Goal: Communication & Community: Answer question/provide support

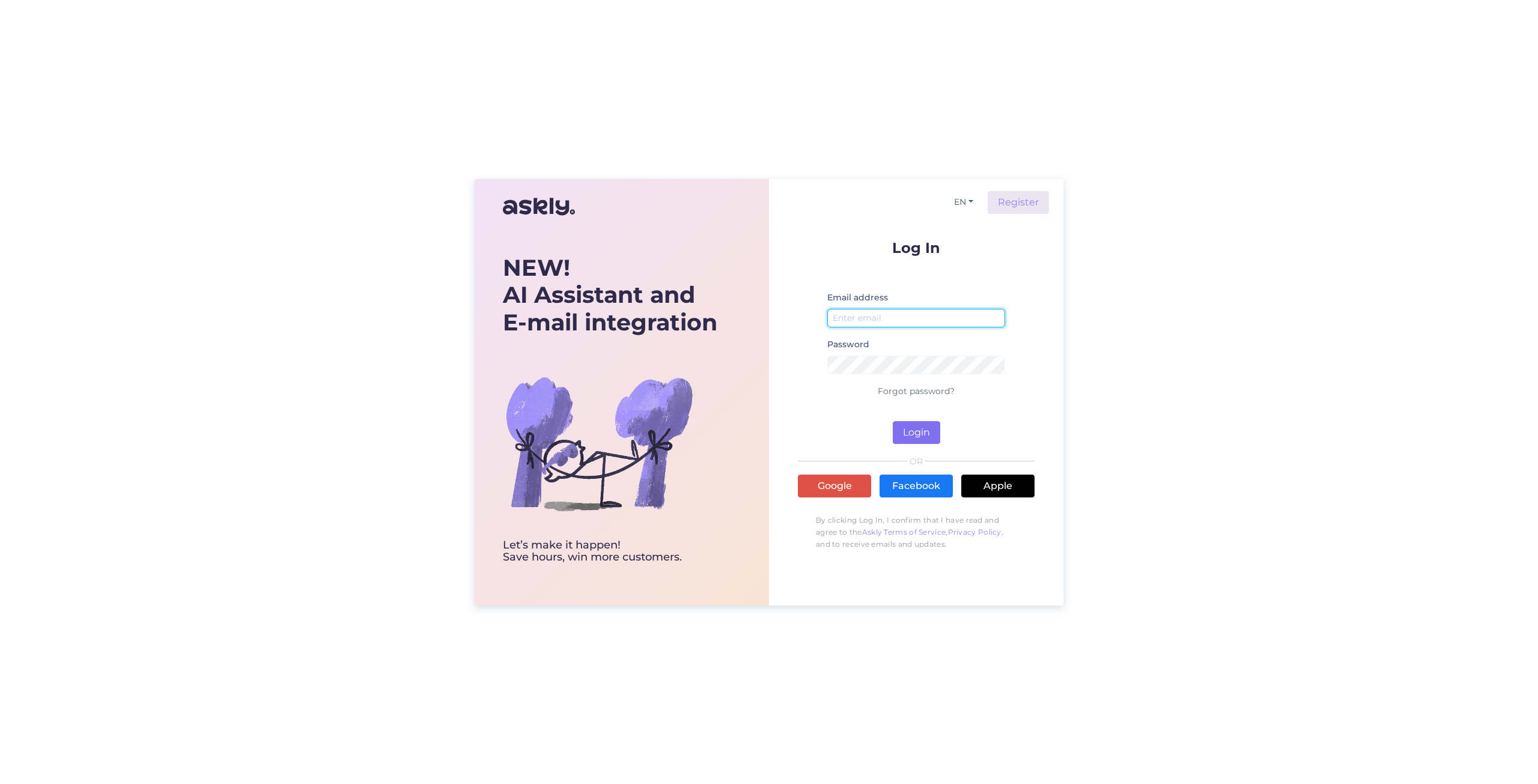
type input "[EMAIL_ADDRESS][DOMAIN_NAME]"
click at [914, 436] on button "Login" at bounding box center [917, 432] width 48 height 23
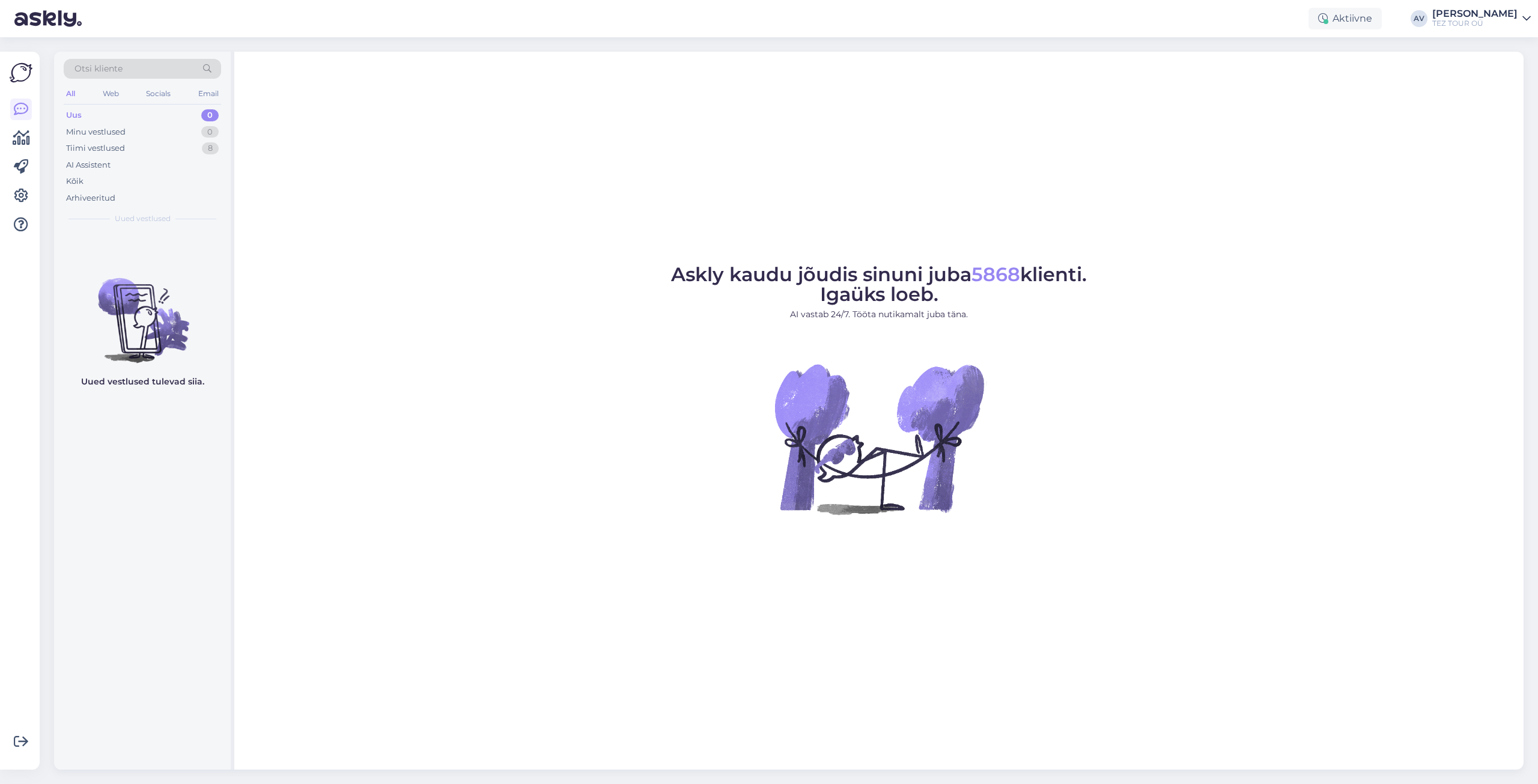
click at [87, 117] on div "Uus 0" at bounding box center [142, 115] width 157 height 17
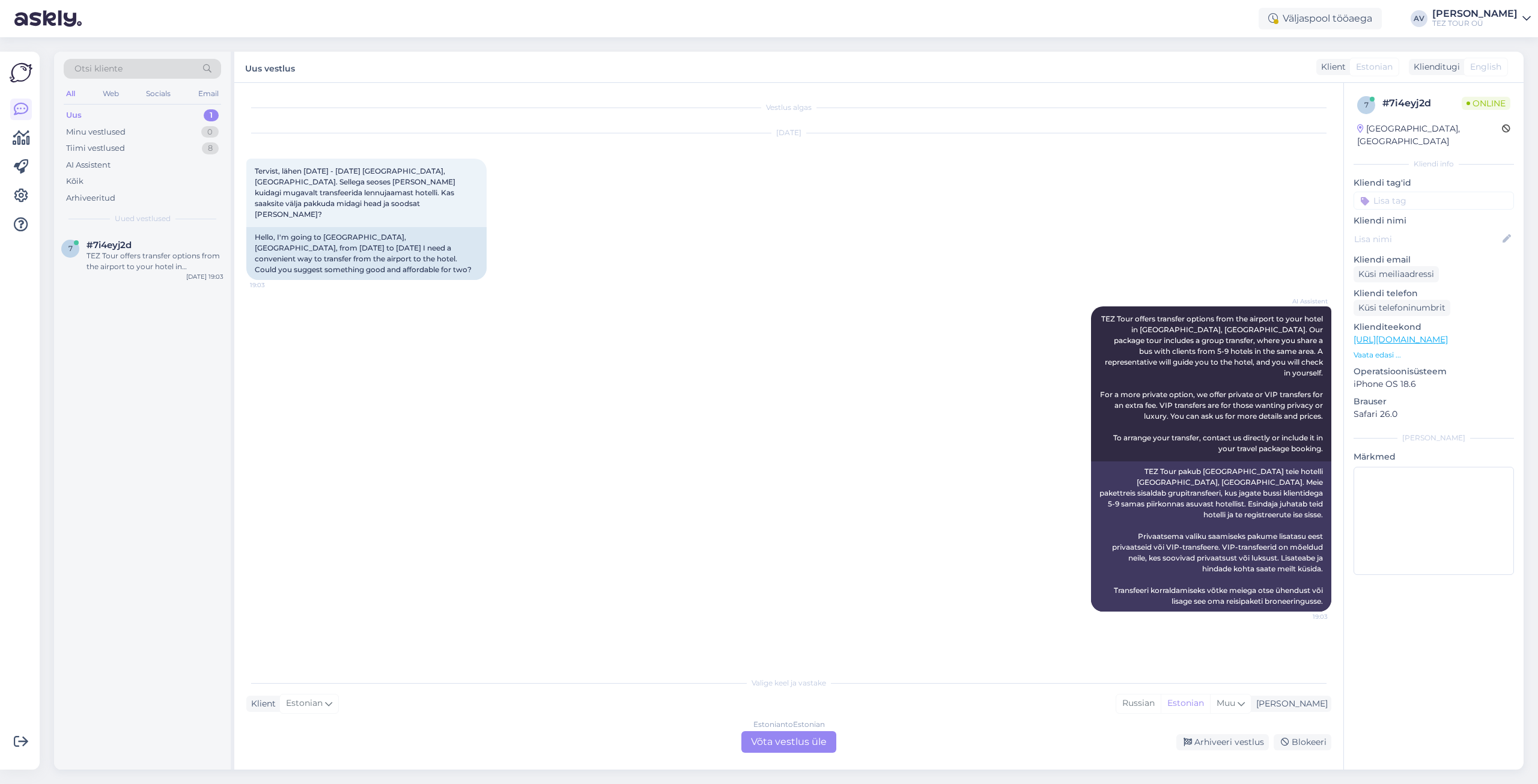
click at [797, 745] on div "Estonian to Estonian Võta vestlus üle" at bounding box center [788, 742] width 95 height 22
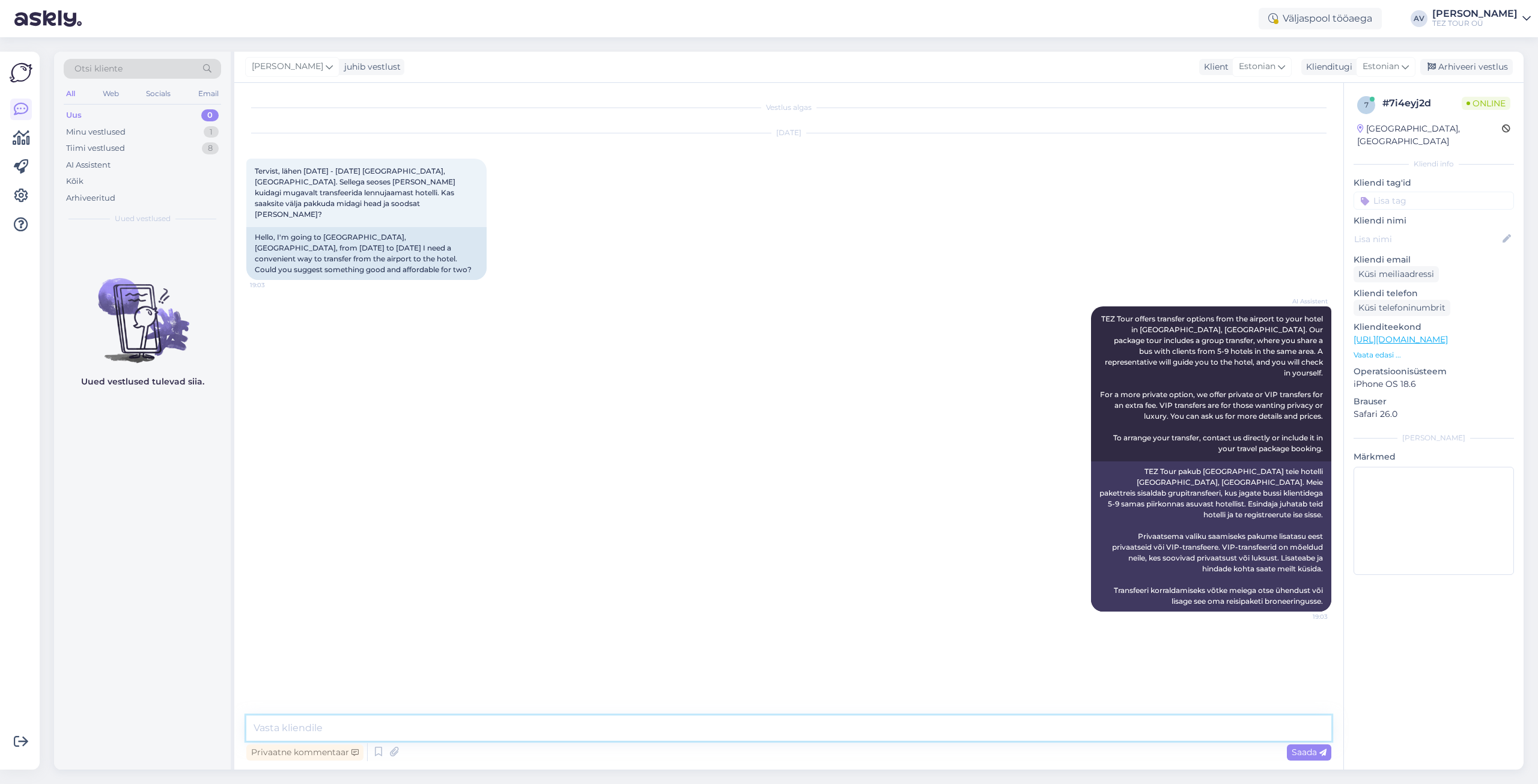
click at [1098, 723] on textarea at bounding box center [789, 727] width 1085 height 25
click at [330, 726] on textarea "Tere. Täname TEid pöördumise eet. Andke [PERSON_NAME] teada broneeringu [PERSON…" at bounding box center [789, 727] width 1085 height 25
click at [416, 729] on textarea "Tere. Täname Teid pöördumise eet. Andke [PERSON_NAME] teada broneeringu [PERSON…" at bounding box center [789, 727] width 1085 height 25
click at [615, 727] on textarea "Tere. Täname Teid pöördumise eest. Andke [PERSON_NAME] teada broneeringu [PERSO…" at bounding box center [789, 727] width 1085 height 25
type textarea "Tere. Täname Teid pöördumise eest. Andke [PERSON_NAME] teada broneeringu number…"
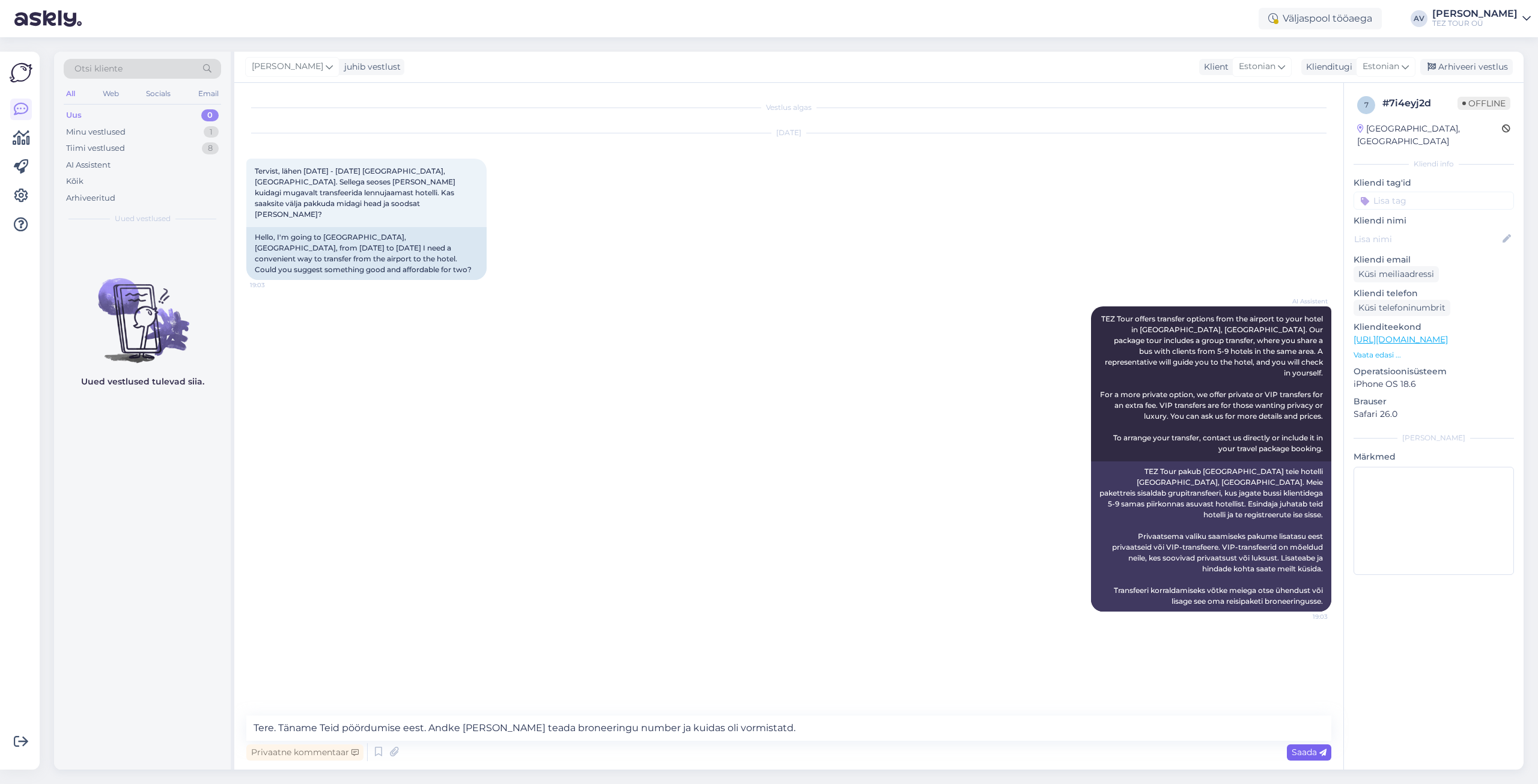
click at [1315, 755] on span "Saada" at bounding box center [1309, 752] width 35 height 11
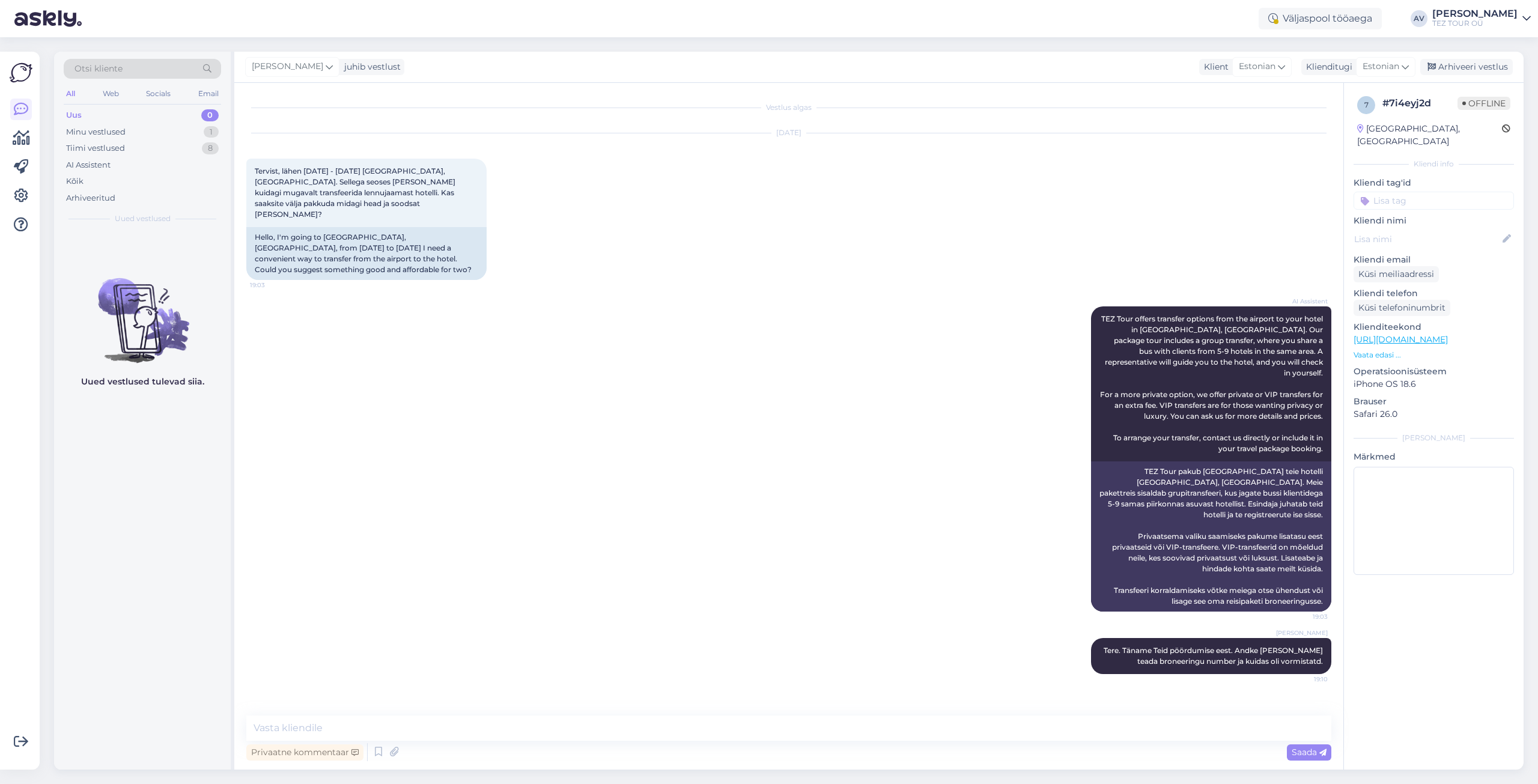
click at [1397, 193] on input at bounding box center [1433, 200] width 160 height 18
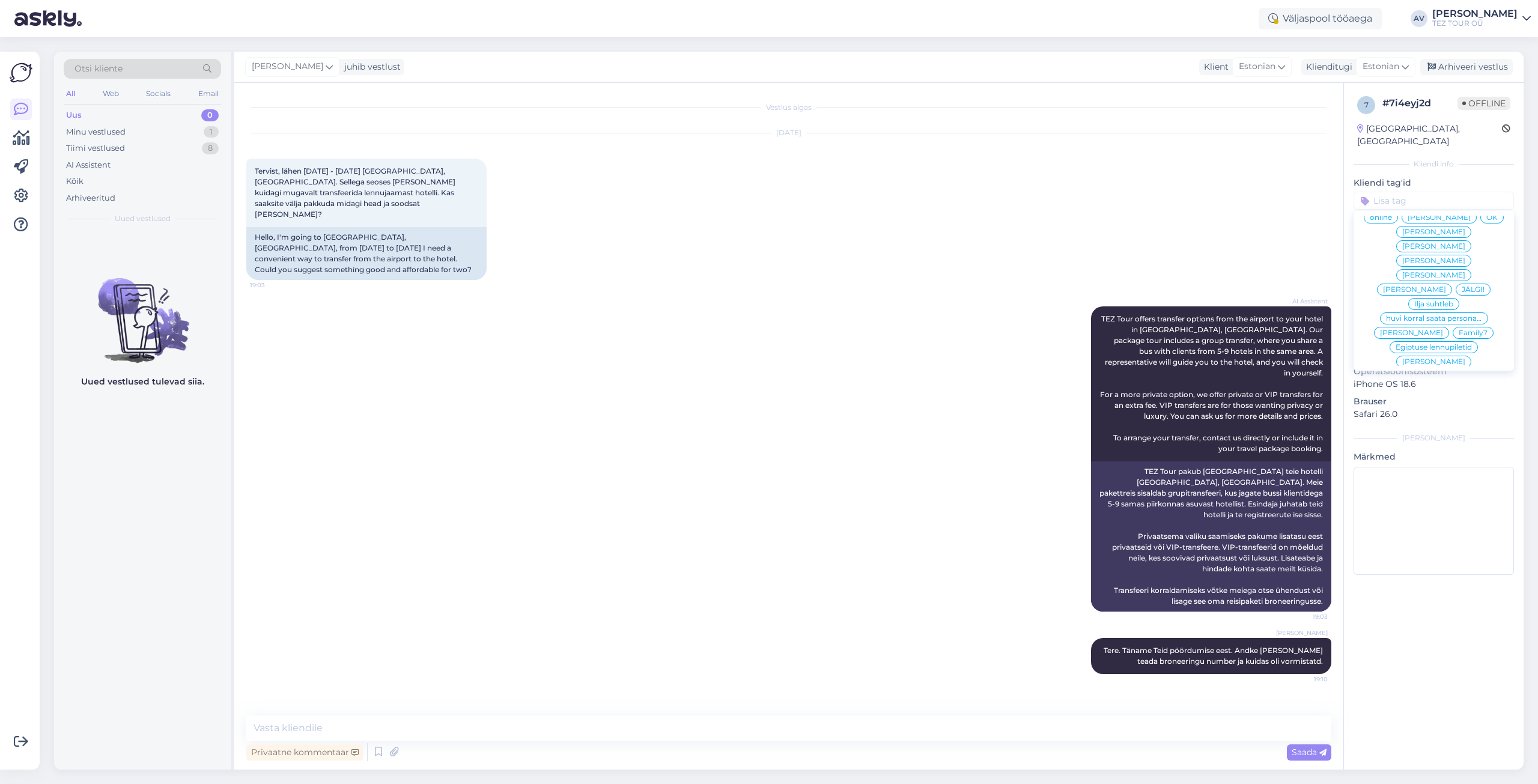
scroll to position [60, 0]
click at [1429, 385] on span "Alla suhtleb" at bounding box center [1434, 389] width 42 height 7
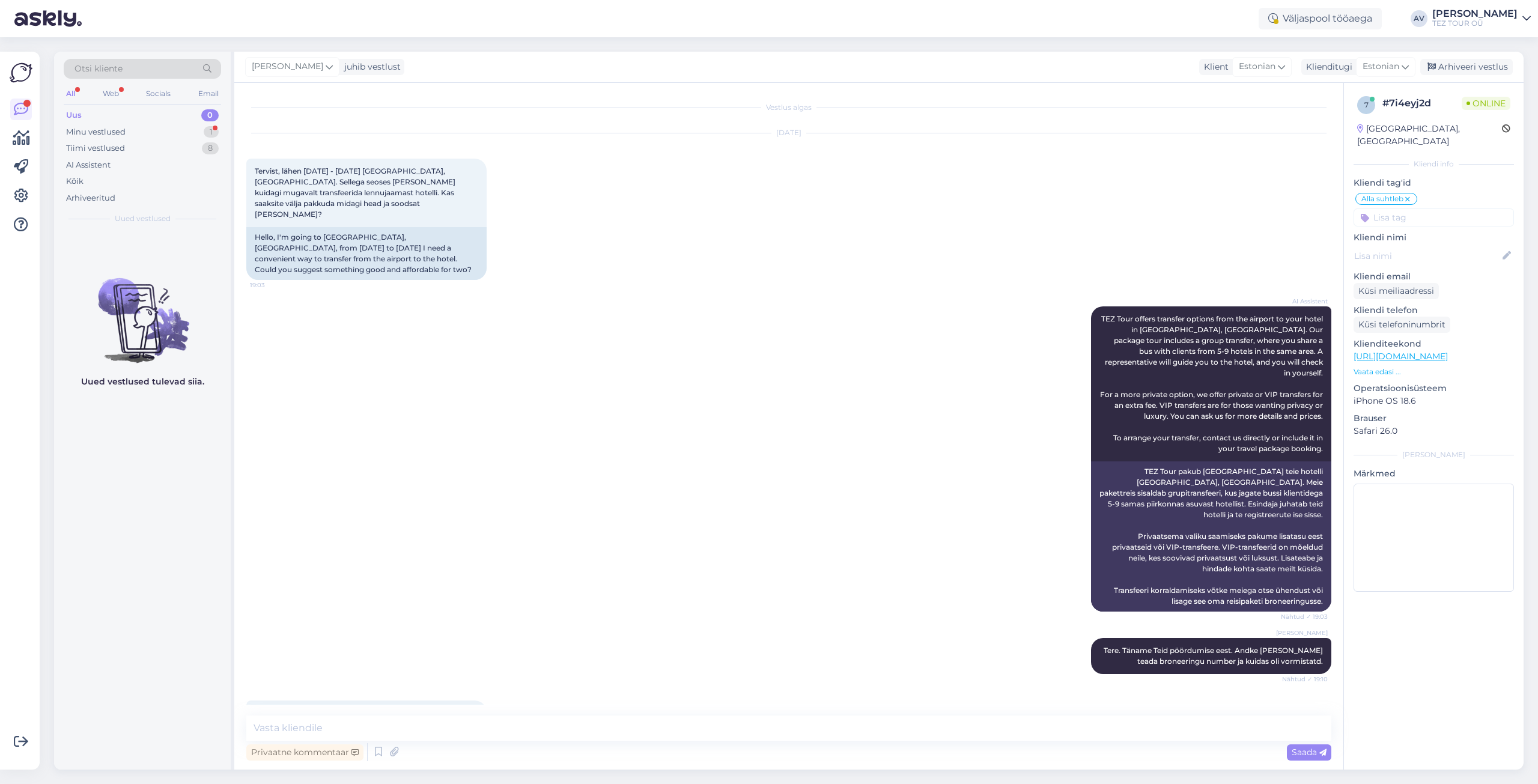
scroll to position [13, 0]
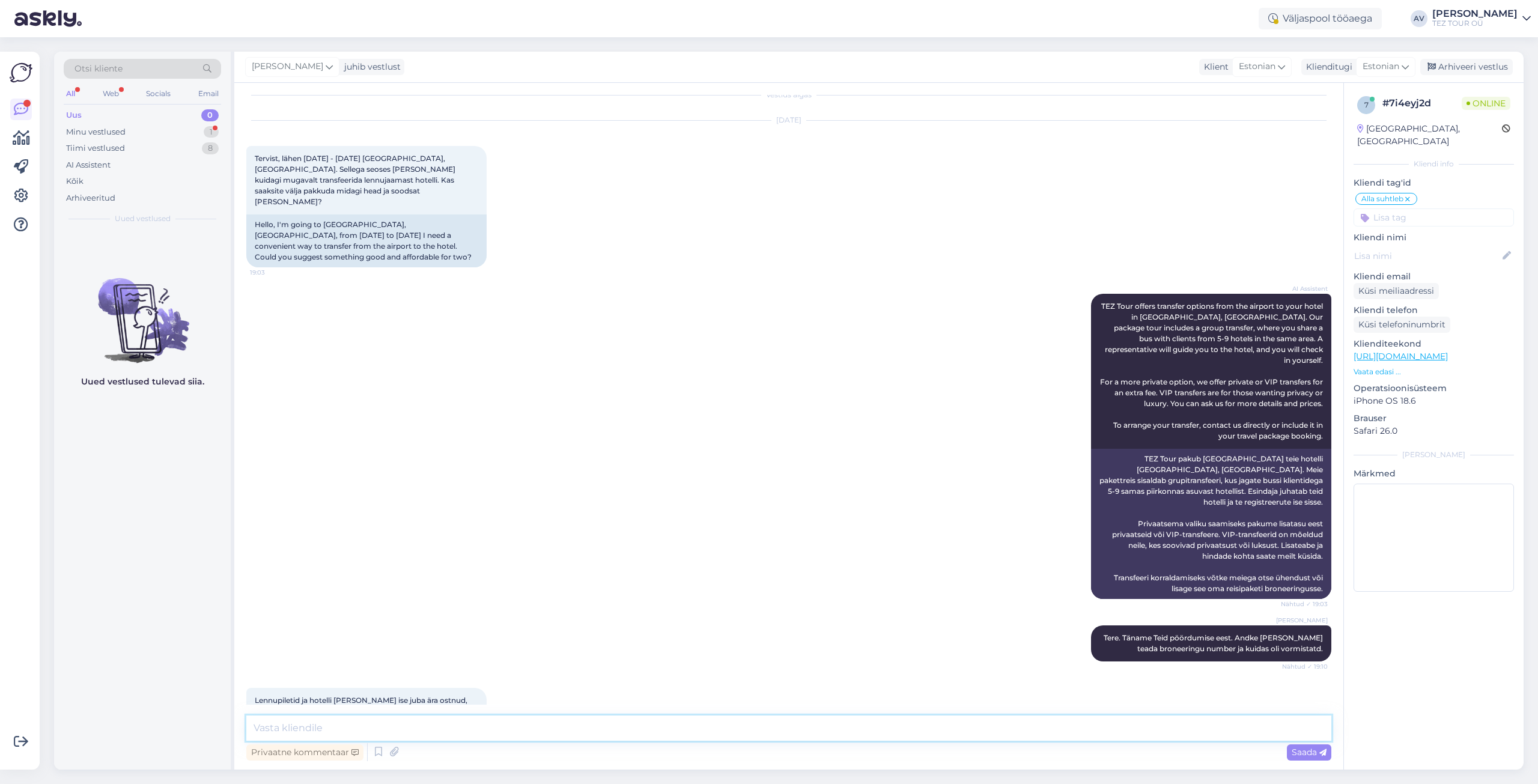
click at [731, 720] on textarea at bounding box center [789, 727] width 1085 height 25
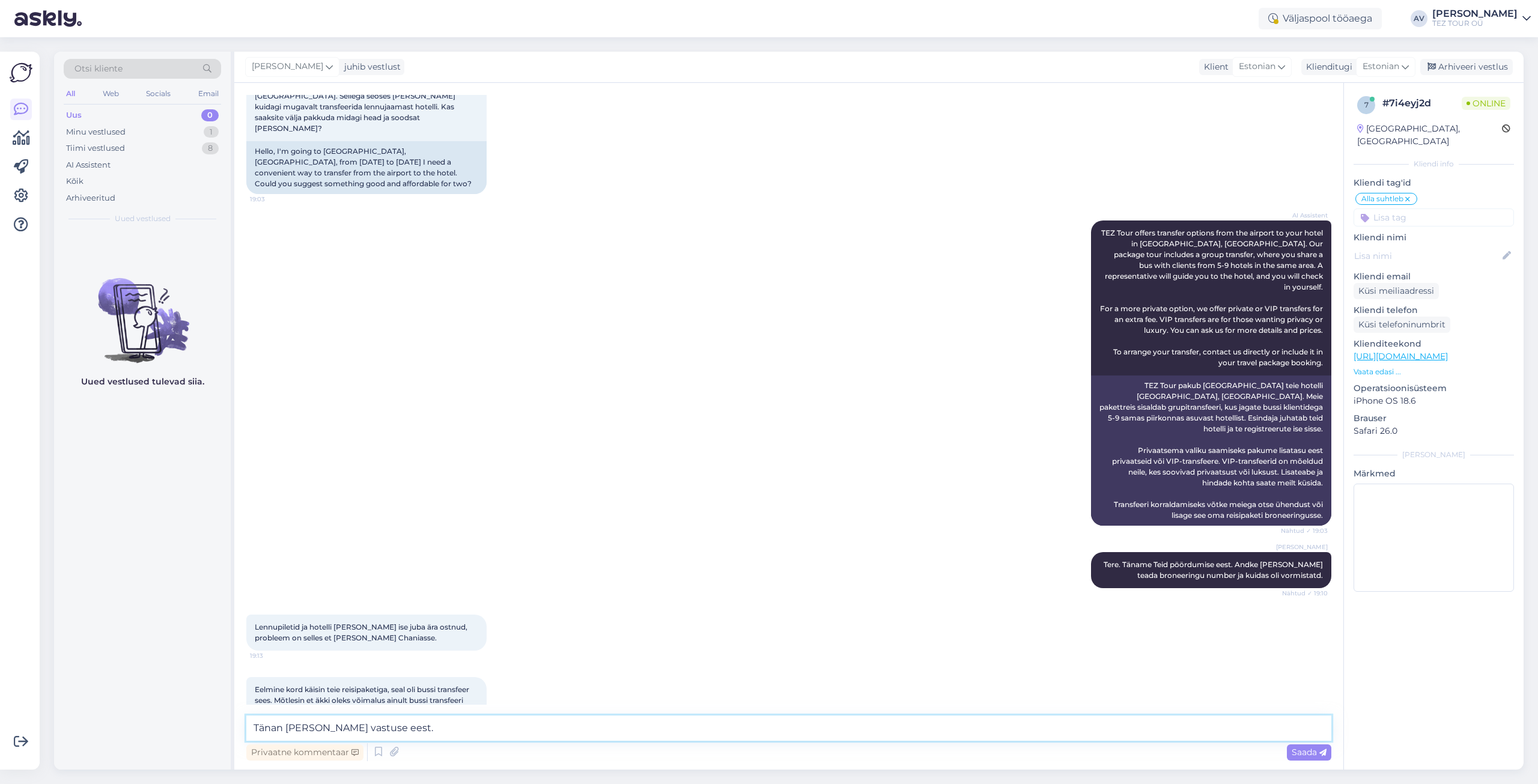
paste textarea "Me ei paku transfeere eraldi teenusena väljaspool meie pakette."
click at [370, 726] on textarea "Tänan [PERSON_NAME] vastuse [DOMAIN_NAME] ei paku transfeere eraldi teenusena v…" at bounding box center [789, 727] width 1085 height 25
type textarea "Tänan [PERSON_NAME] vastuse eest. Me ei paku transfeere eraldi teenusena väljas…"
click at [1321, 753] on icon at bounding box center [1323, 753] width 7 height 7
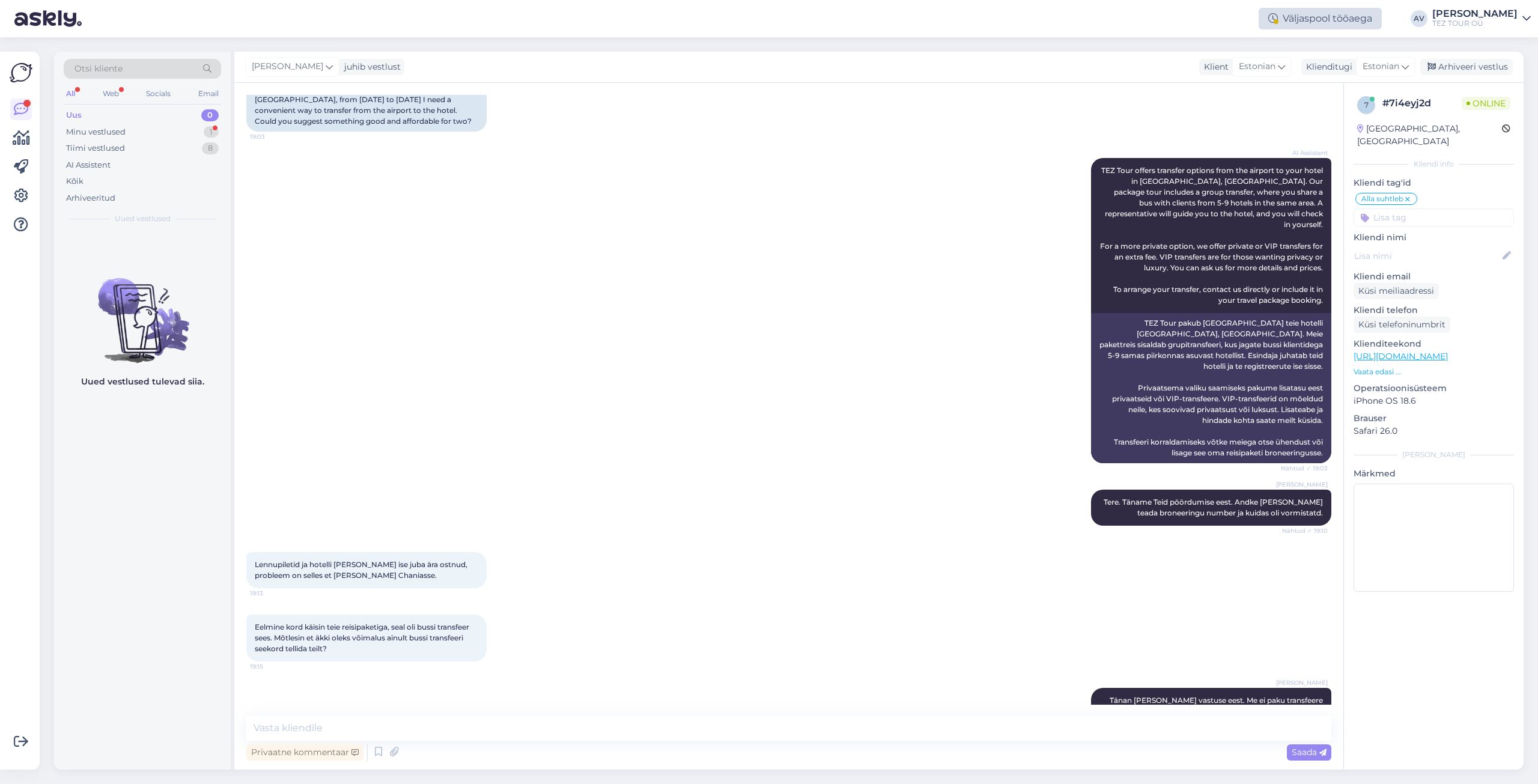
scroll to position [210, 0]
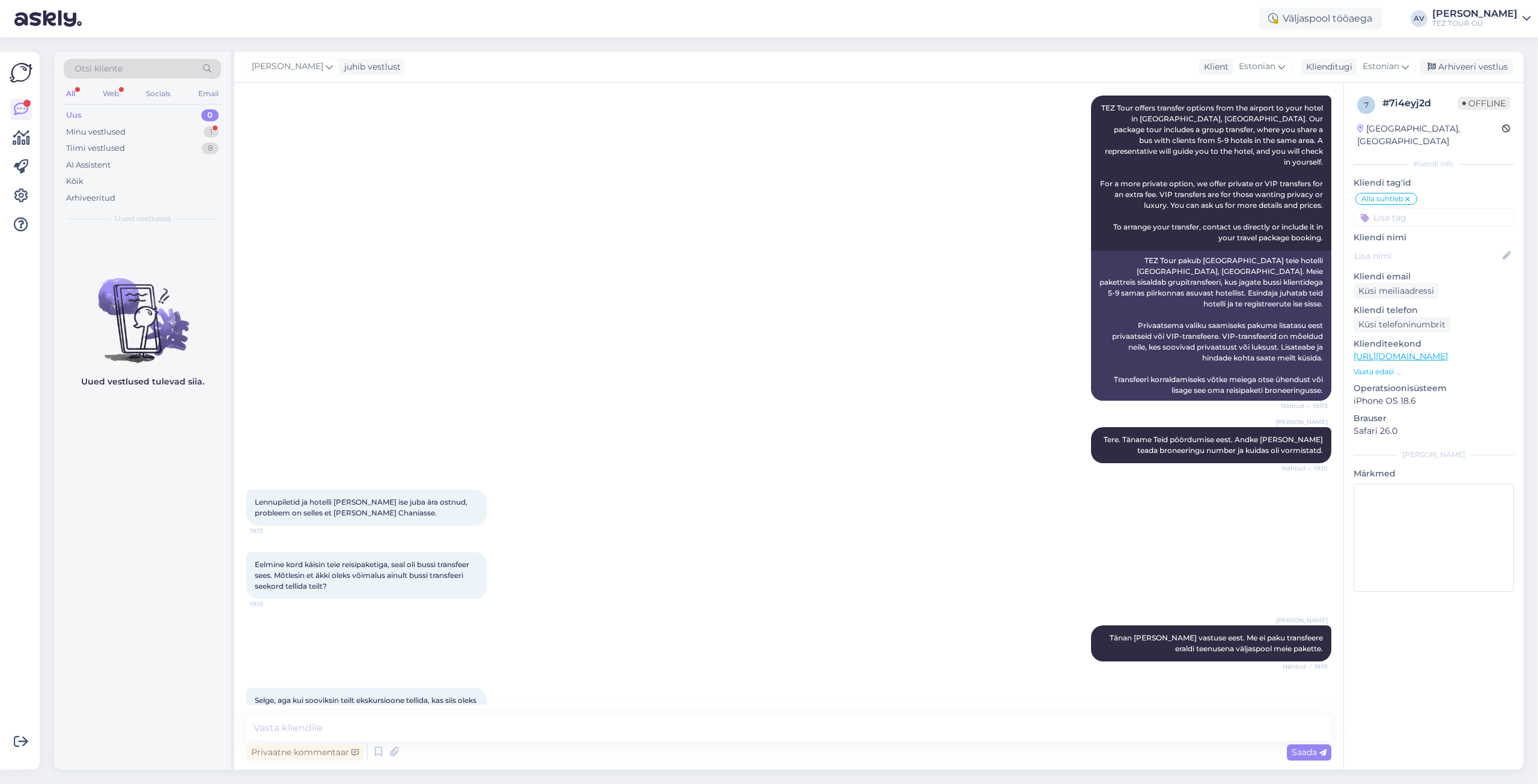
click at [642, 703] on div "Selge, aga kui sooviksin teilt ekskursioone tellida, kas siis oleks [PERSON_NAM…" at bounding box center [789, 706] width 1085 height 62
click at [653, 733] on textarea at bounding box center [789, 727] width 1085 height 25
paste textarea "Ekskursioone pakuvad meie hotellides asuvad giidid ja loomulikult saab [PERSON_…"
type textarea "Ekskursioone pakuvad meie hotellides asuvad giidid ja loomulikult saab [PERSON_…"
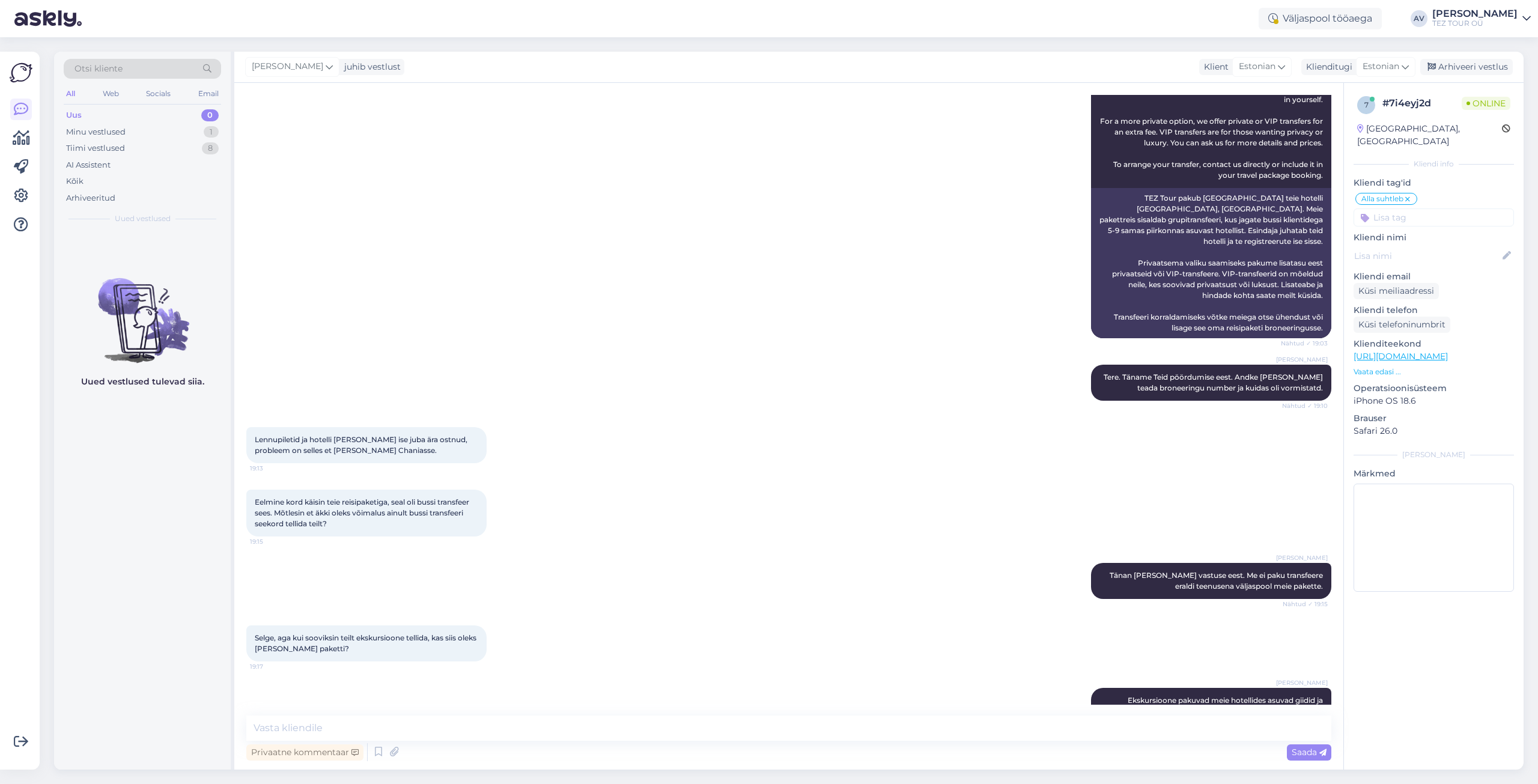
scroll to position [0, 0]
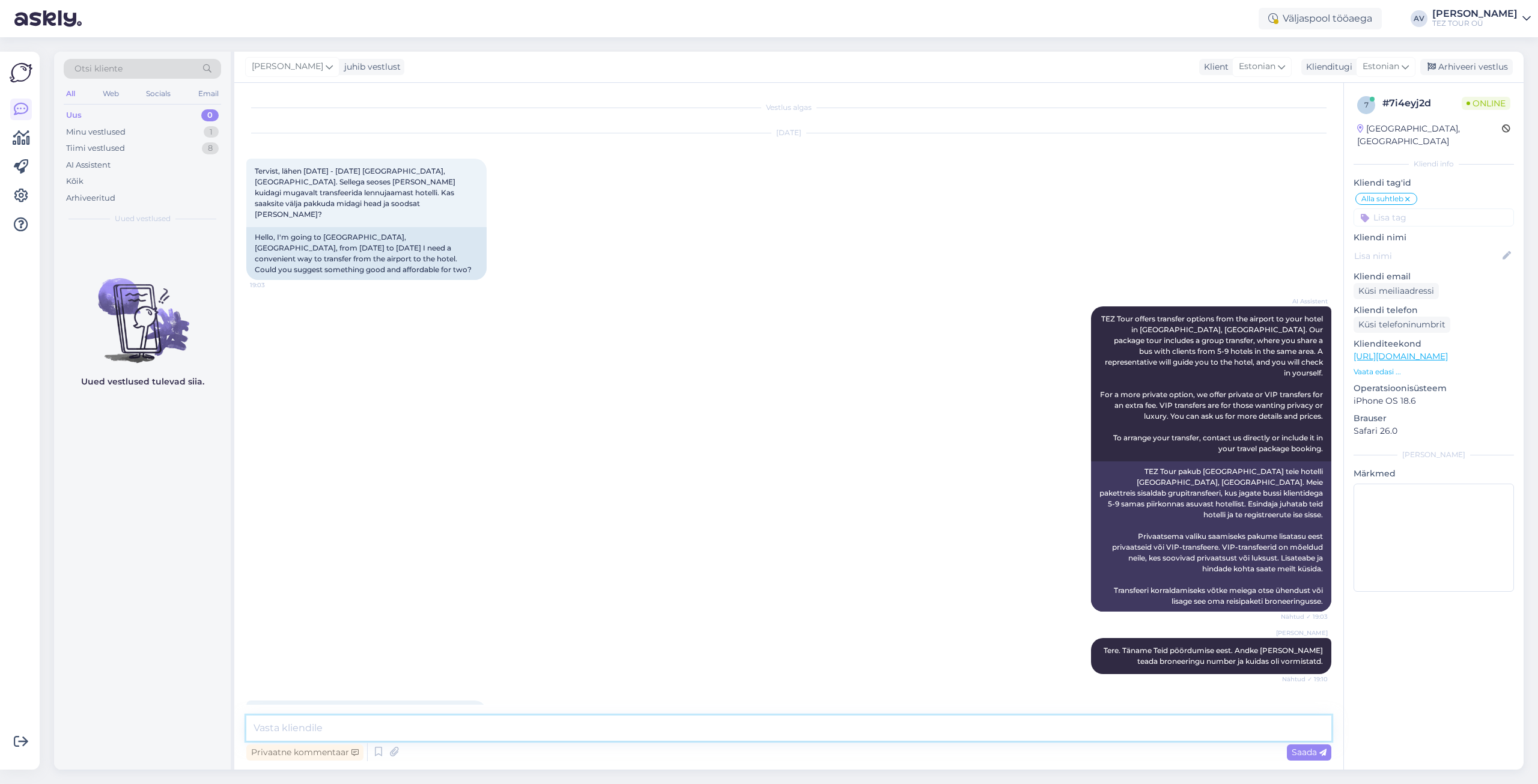
click at [498, 729] on textarea at bounding box center [789, 727] width 1085 height 25
type textarea "[PERSON_NAME]"
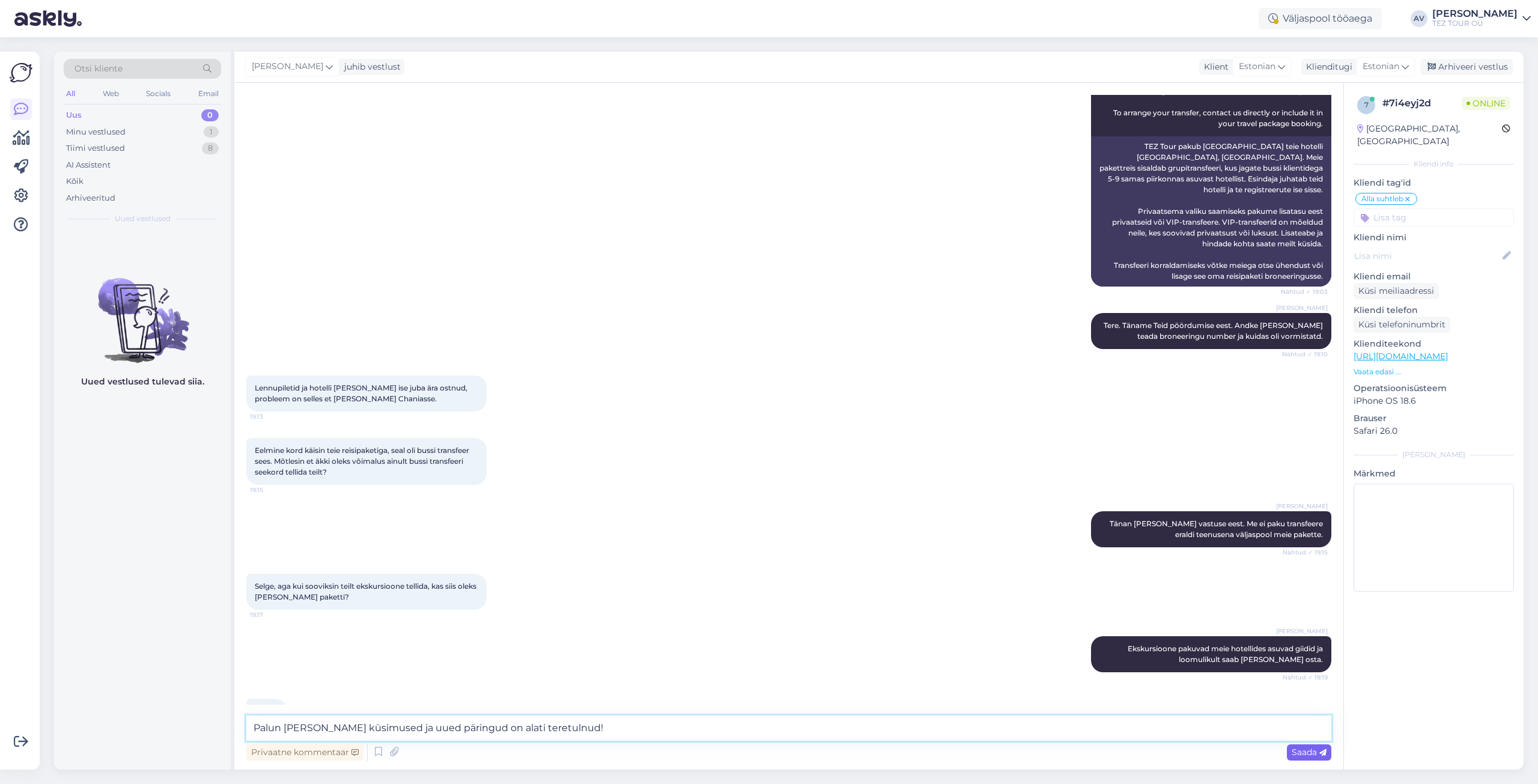
type textarea "Palun [PERSON_NAME] küsimused ja uued päringud on alati teretulnud!"
click at [1323, 755] on icon at bounding box center [1323, 753] width 7 height 7
